Goal: Navigation & Orientation: Find specific page/section

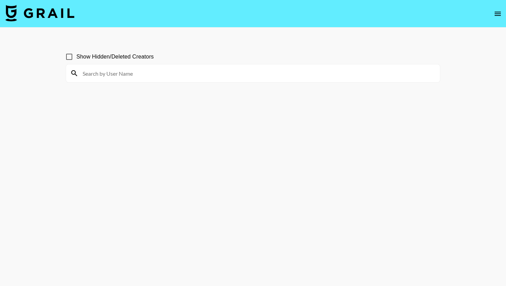
click at [496, 14] on icon "open drawer" at bounding box center [497, 14] width 8 height 8
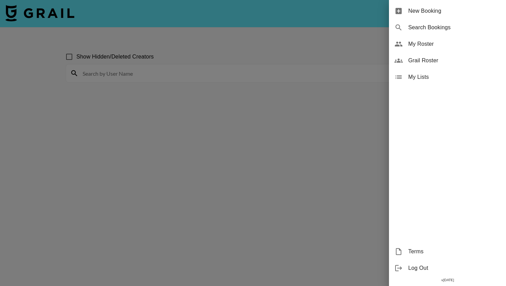
click at [424, 31] on span "Search Bookings" at bounding box center [454, 27] width 92 height 8
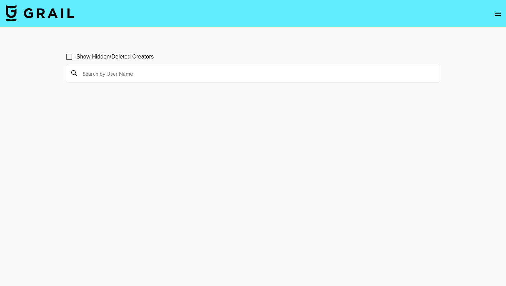
click at [498, 14] on icon "open drawer" at bounding box center [497, 14] width 8 height 8
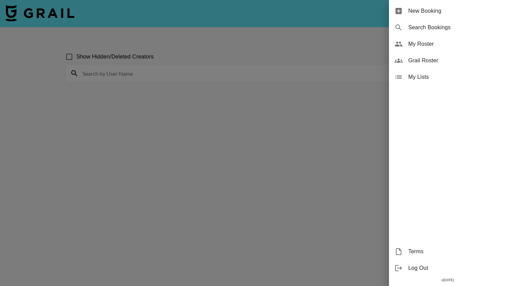
click at [430, 46] on span "My Roster" at bounding box center [454, 44] width 92 height 8
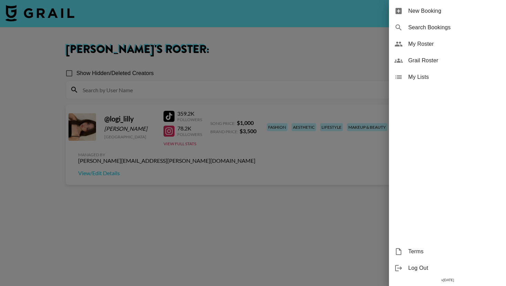
click at [361, 24] on div at bounding box center [253, 143] width 506 height 286
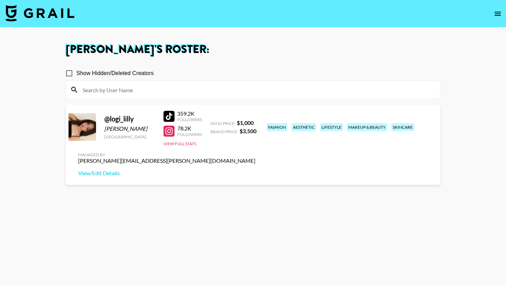
click at [501, 15] on icon "open drawer" at bounding box center [497, 14] width 8 height 8
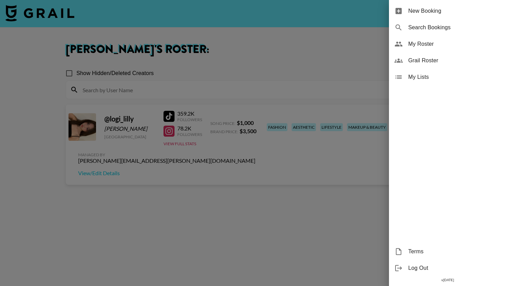
click at [435, 58] on span "Grail Roster" at bounding box center [454, 60] width 92 height 8
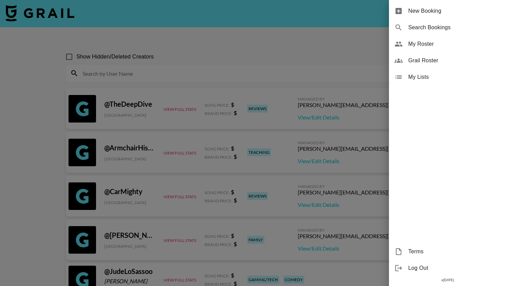
click at [356, 56] on div at bounding box center [253, 143] width 506 height 286
